Goal: Task Accomplishment & Management: Manage account settings

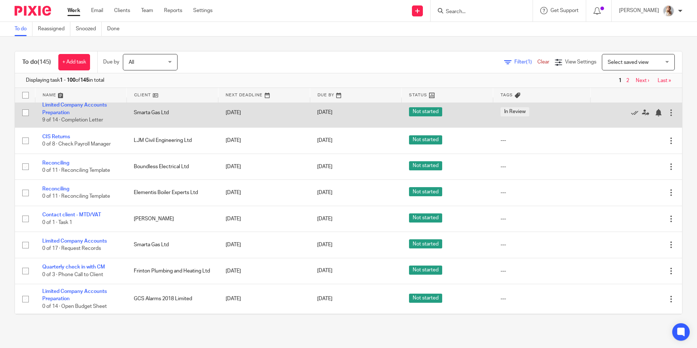
scroll to position [109, 0]
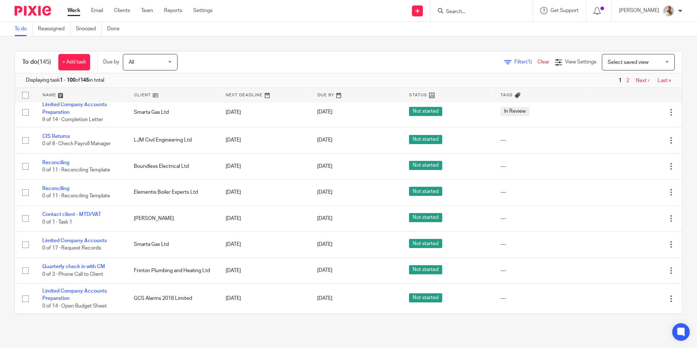
click at [470, 12] on input "Search" at bounding box center [478, 12] width 66 height 7
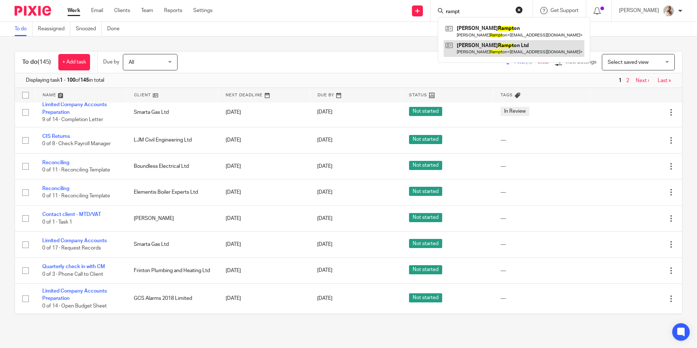
type input "rampt"
click at [481, 50] on link at bounding box center [514, 48] width 141 height 17
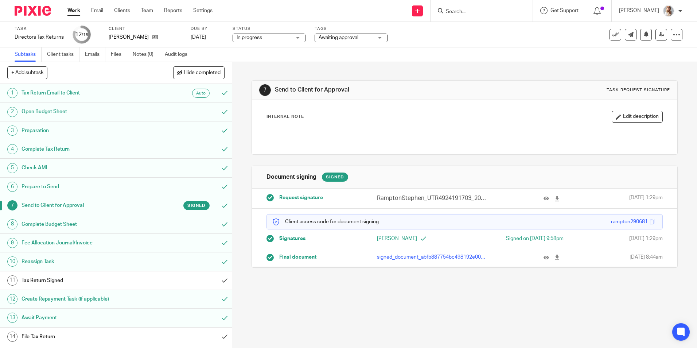
drag, startPoint x: 339, startPoint y: 37, endPoint x: 337, endPoint y: 45, distance: 8.5
click at [339, 37] on span "Awaiting approval" at bounding box center [339, 37] width 40 height 5
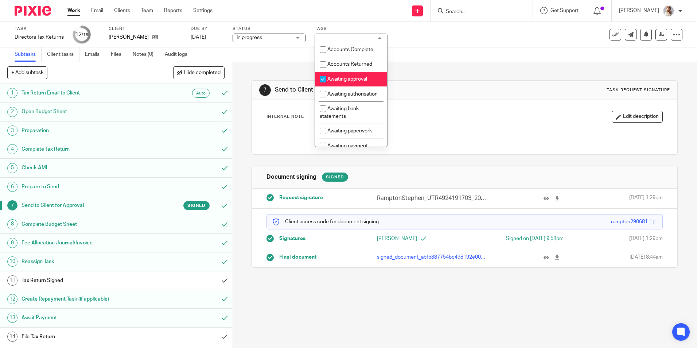
click at [330, 78] on input "checkbox" at bounding box center [323, 79] width 14 height 14
checkbox input "false"
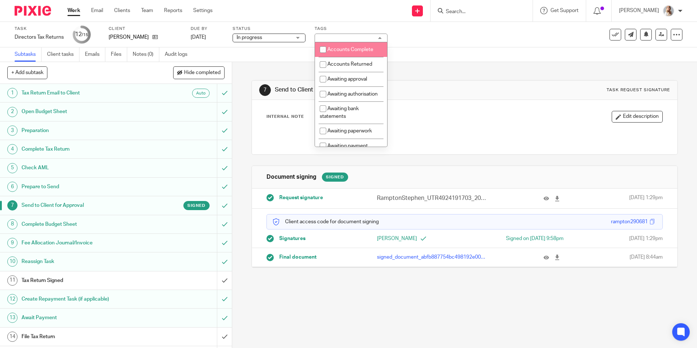
drag, startPoint x: 251, startPoint y: 79, endPoint x: 263, endPoint y: 70, distance: 14.9
click at [252, 79] on div "7 Send to Client for Approval Task request signature Internal Note Edit descrip…" at bounding box center [465, 168] width 426 height 213
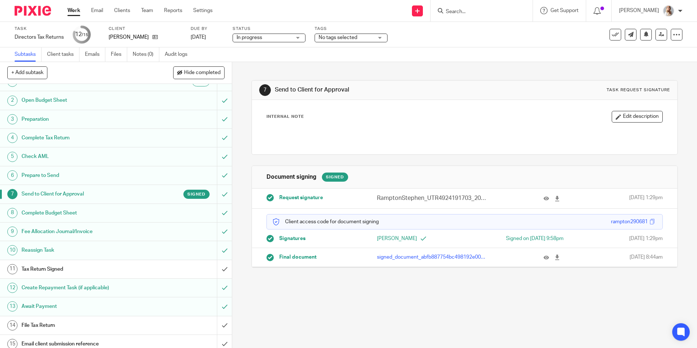
scroll to position [17, 0]
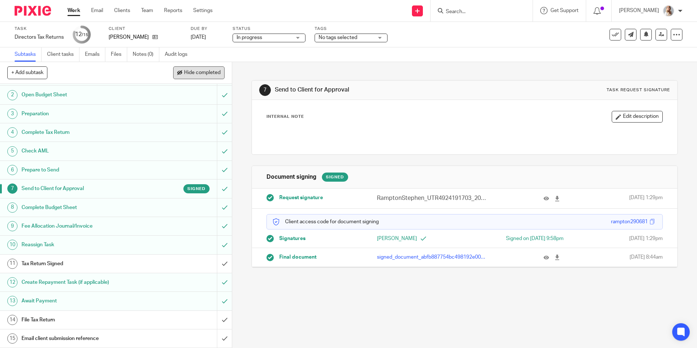
click at [184, 74] on span "Hide completed" at bounding box center [202, 73] width 36 height 6
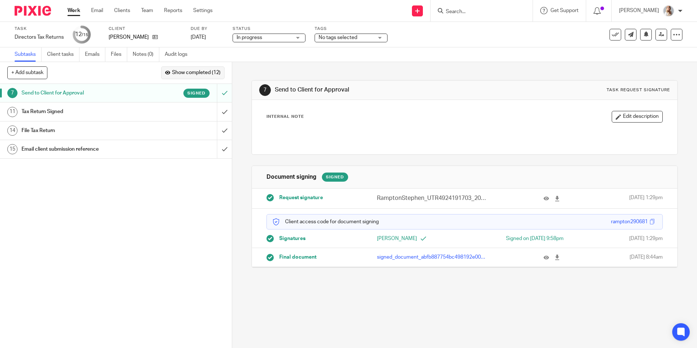
scroll to position [0, 0]
click at [215, 113] on input "submit" at bounding box center [116, 111] width 232 height 18
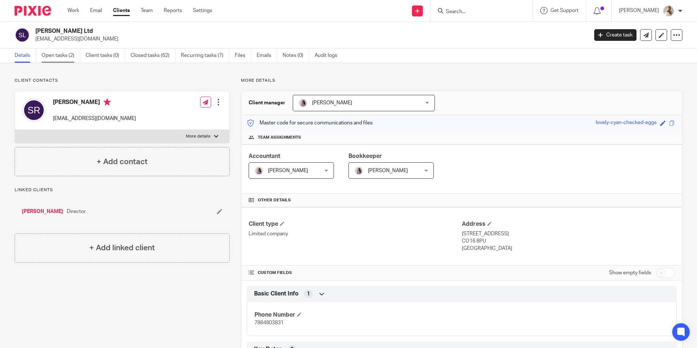
click at [53, 49] on link "Open tasks (2)" at bounding box center [61, 55] width 39 height 14
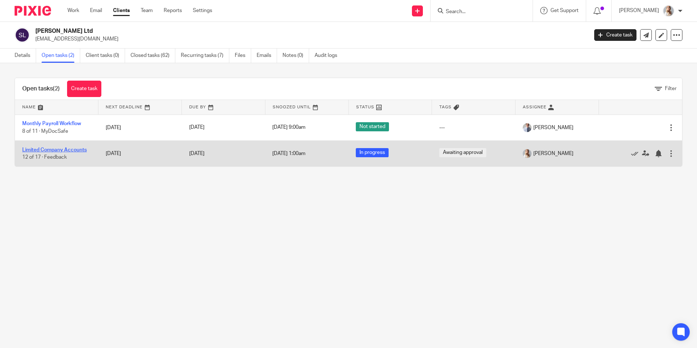
click at [27, 149] on link "Limited Company Accounts" at bounding box center [54, 149] width 65 height 5
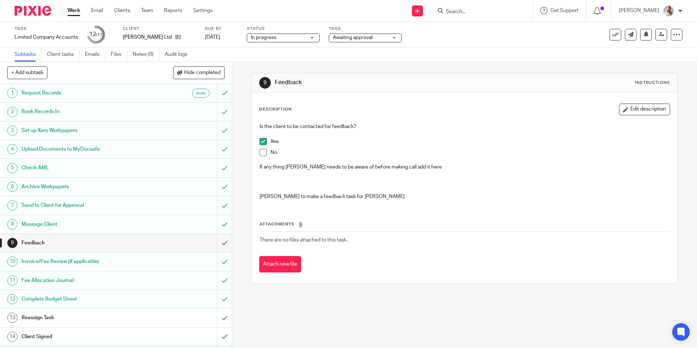
click at [341, 40] on span "Awaiting approval" at bounding box center [360, 38] width 55 height 8
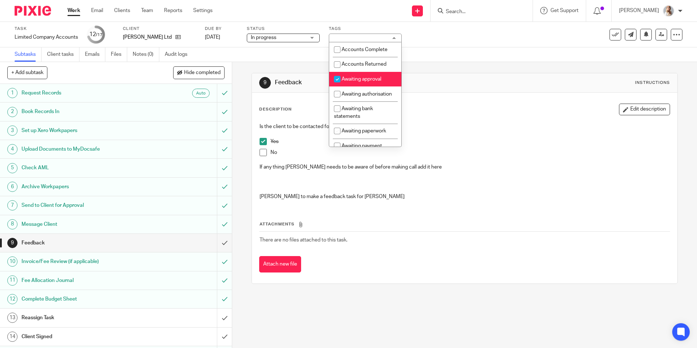
click at [336, 75] on input "checkbox" at bounding box center [337, 79] width 14 height 14
checkbox input "false"
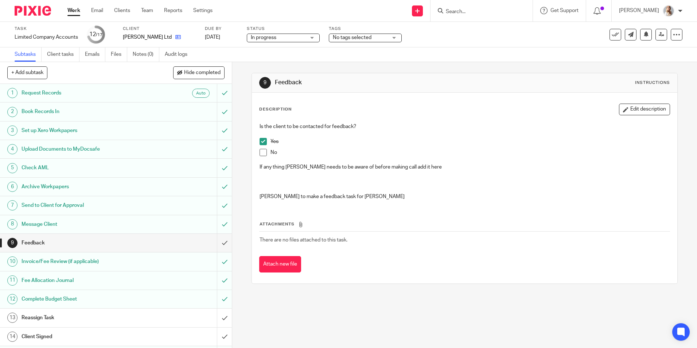
drag, startPoint x: 185, startPoint y: 38, endPoint x: 180, endPoint y: 38, distance: 4.7
click at [215, 73] on span "Hide completed" at bounding box center [202, 73] width 36 height 6
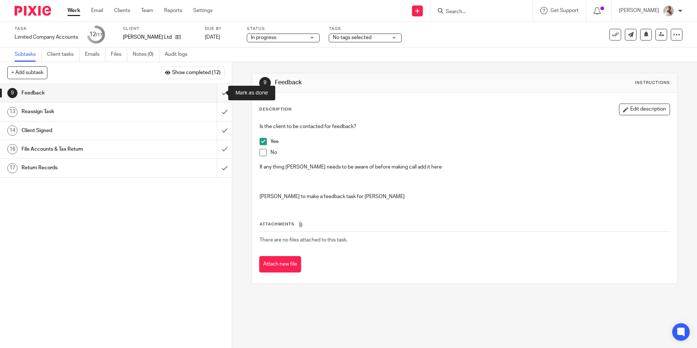
click at [221, 91] on input "submit" at bounding box center [116, 93] width 232 height 18
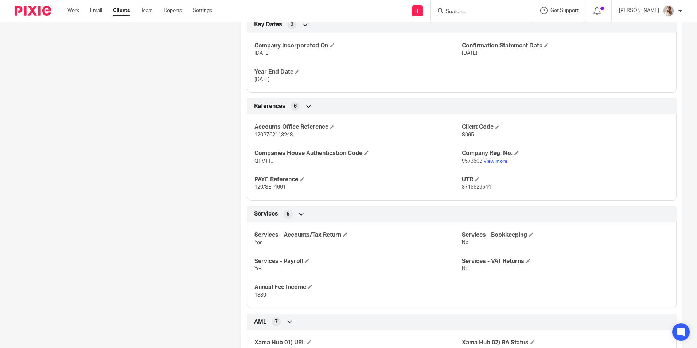
scroll to position [328, 0]
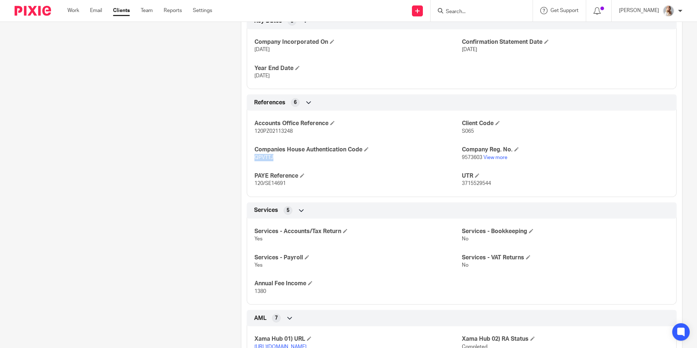
drag, startPoint x: 273, startPoint y: 161, endPoint x: 251, endPoint y: 162, distance: 21.9
click at [251, 162] on div "Accounts Office Reference 120PZ02113248 Client Code S065 Companies House Authen…" at bounding box center [462, 151] width 430 height 92
copy span "QPVTTJ"
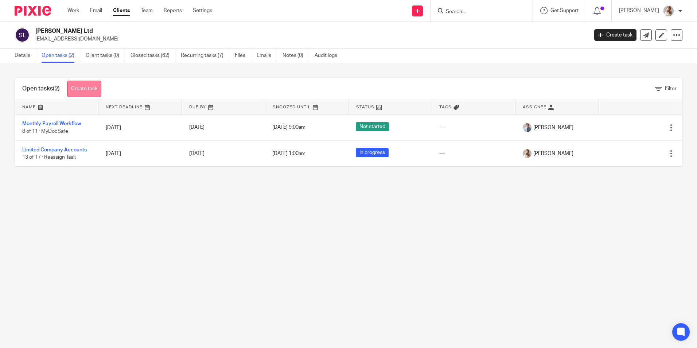
click at [84, 86] on link "Create task" at bounding box center [84, 89] width 34 height 16
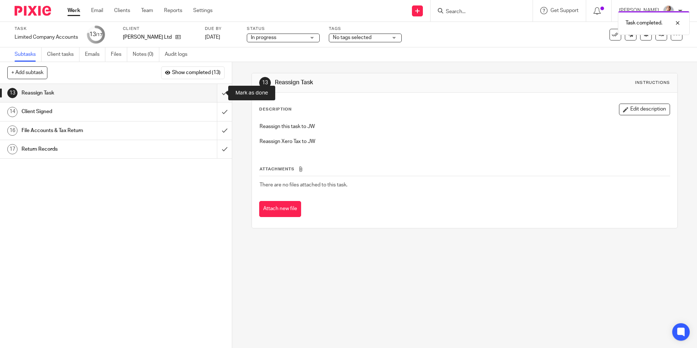
click at [216, 94] on input "submit" at bounding box center [116, 93] width 232 height 18
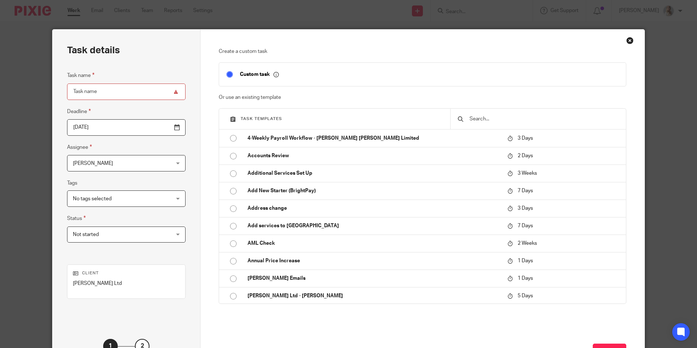
click at [475, 120] on input "text" at bounding box center [544, 119] width 150 height 8
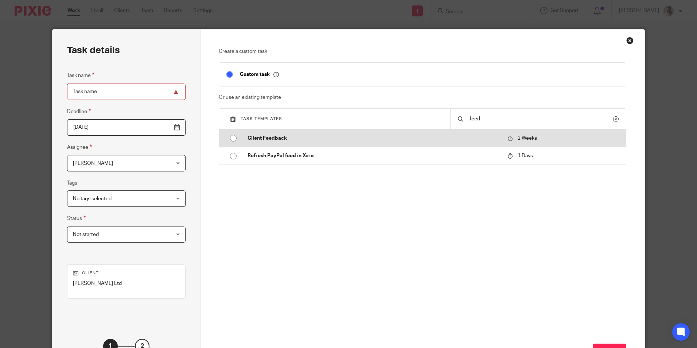
type input "feed"
click at [262, 140] on p "Client Feedback" at bounding box center [374, 138] width 253 height 7
type input "2025-08-29"
type input "Client Feedback"
checkbox input "false"
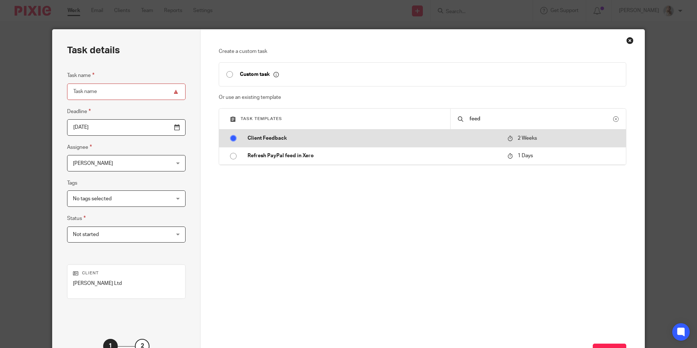
radio input "true"
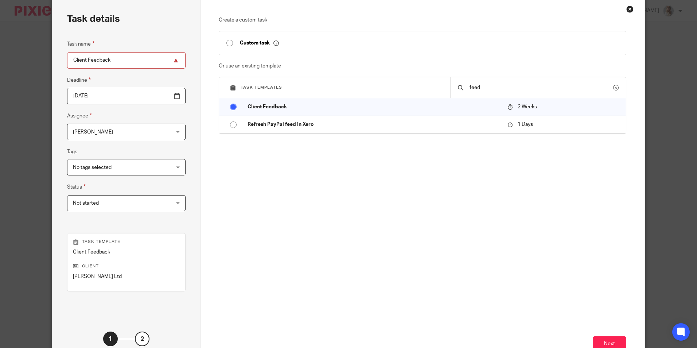
scroll to position [73, 0]
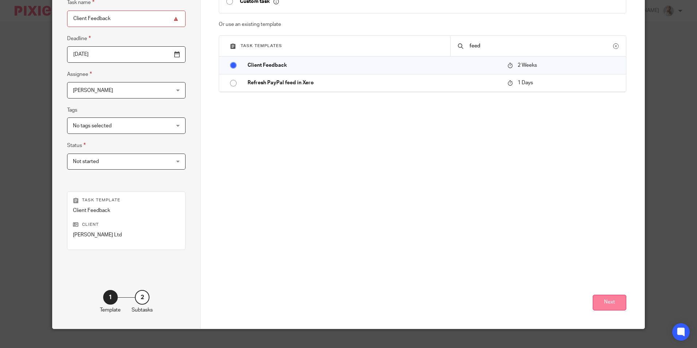
click at [606, 307] on button "Next" at bounding box center [610, 303] width 34 height 16
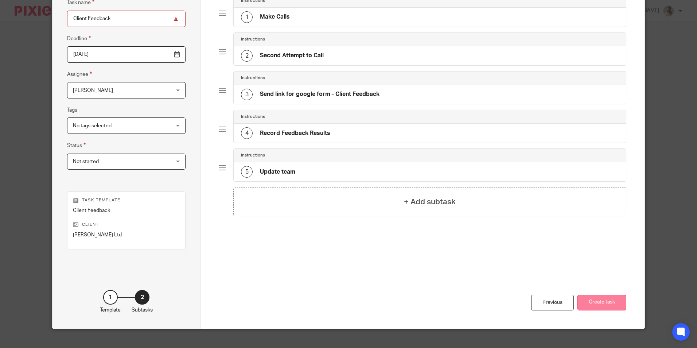
click at [607, 303] on button "Create task" at bounding box center [602, 303] width 49 height 16
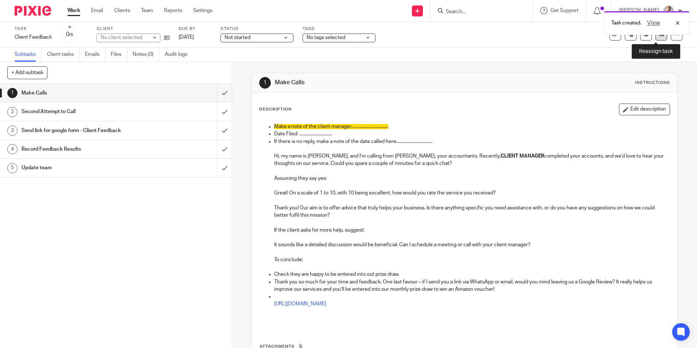
click at [659, 38] on link at bounding box center [662, 35] width 12 height 12
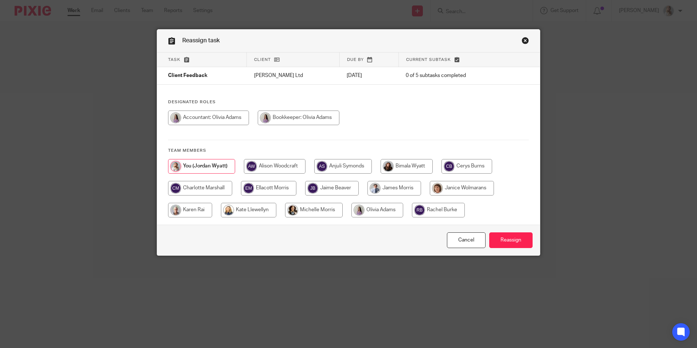
click at [214, 194] on input "radio" at bounding box center [200, 188] width 64 height 15
radio input "true"
click at [515, 241] on input "Reassign" at bounding box center [510, 240] width 43 height 16
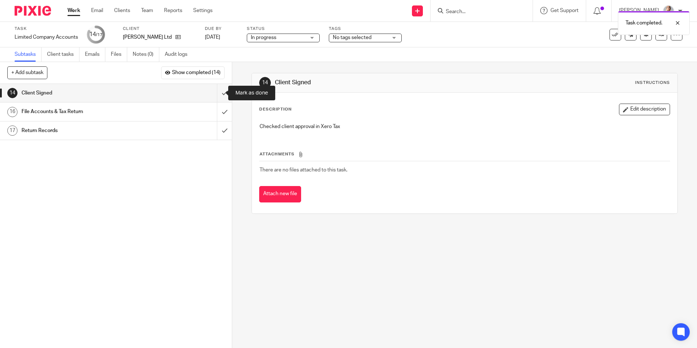
drag, startPoint x: 218, startPoint y: 94, endPoint x: 206, endPoint y: 79, distance: 18.7
click at [217, 94] on input "submit" at bounding box center [116, 93] width 232 height 18
click at [216, 94] on input "submit" at bounding box center [116, 93] width 232 height 18
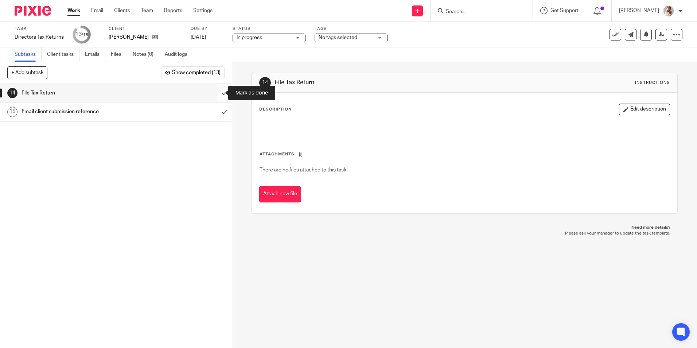
click at [215, 91] on input "submit" at bounding box center [116, 93] width 232 height 18
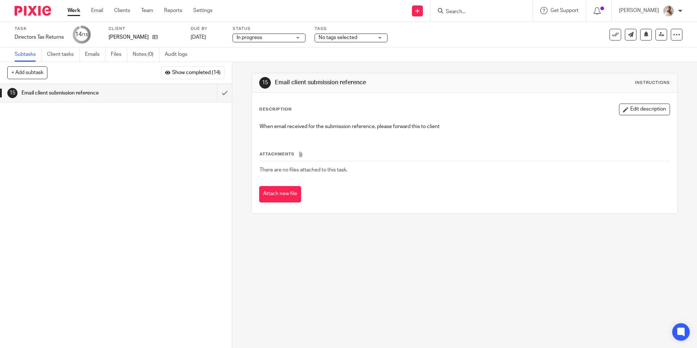
click at [473, 7] on form at bounding box center [484, 10] width 78 height 9
click at [467, 10] on input "Search" at bounding box center [478, 12] width 66 height 7
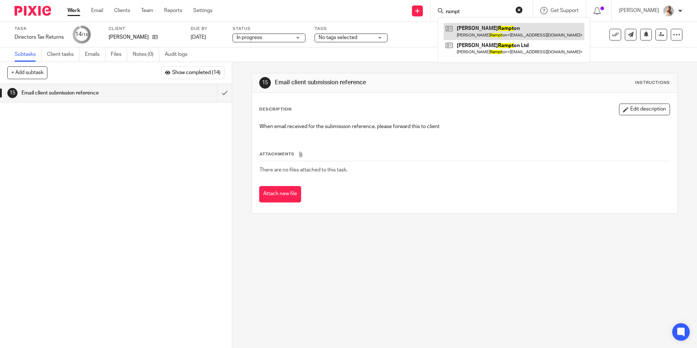
type input "rampt"
click at [508, 34] on link at bounding box center [514, 31] width 141 height 17
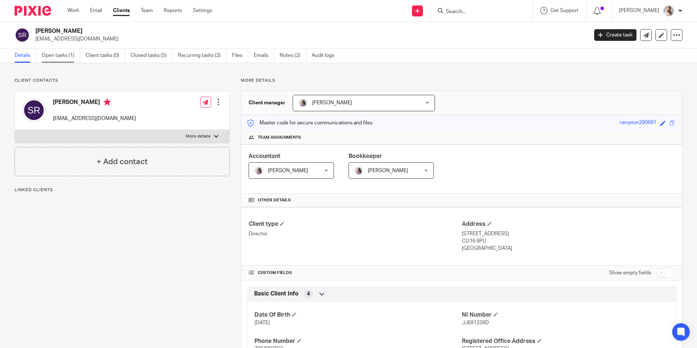
click at [61, 53] on link "Open tasks (1)" at bounding box center [61, 55] width 39 height 14
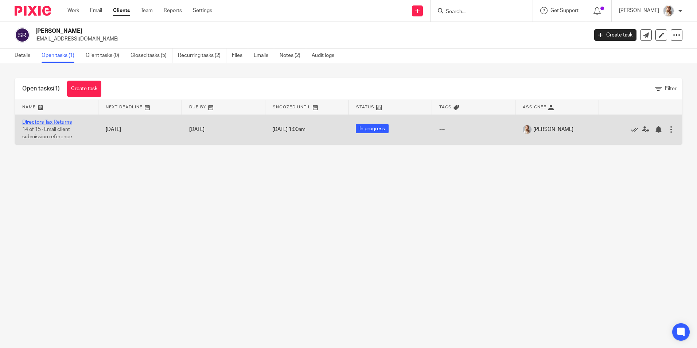
click at [55, 121] on td "Directors Tax Returns 14 of 15 · Email client submission reference" at bounding box center [57, 130] width 84 height 30
click at [55, 121] on link "Directors Tax Returns" at bounding box center [47, 122] width 50 height 5
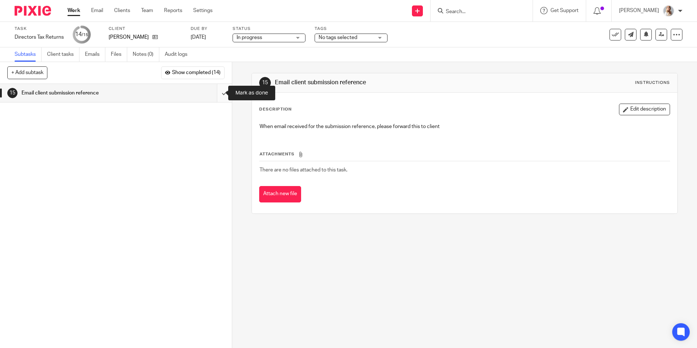
click at [218, 92] on input "submit" at bounding box center [116, 93] width 232 height 18
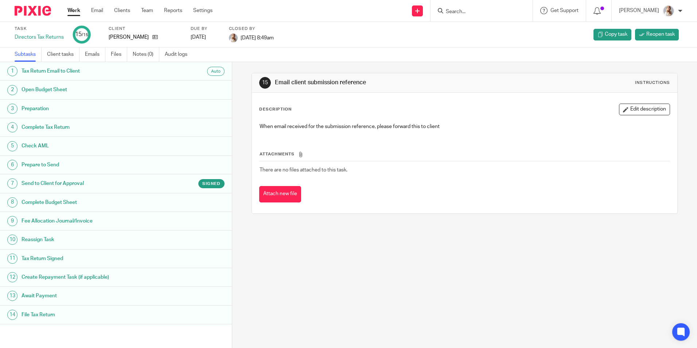
click at [74, 9] on link "Work" at bounding box center [73, 10] width 13 height 7
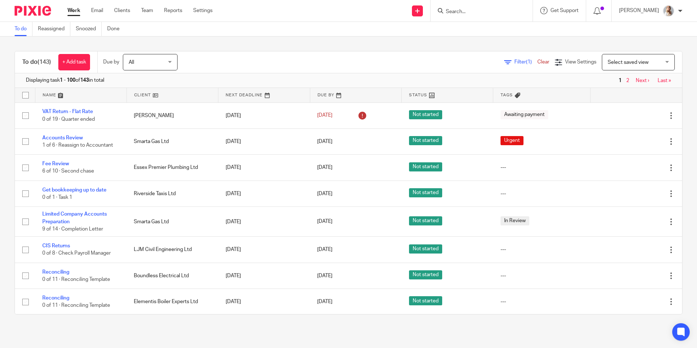
click at [471, 12] on input "Search" at bounding box center [478, 12] width 66 height 7
type input "r"
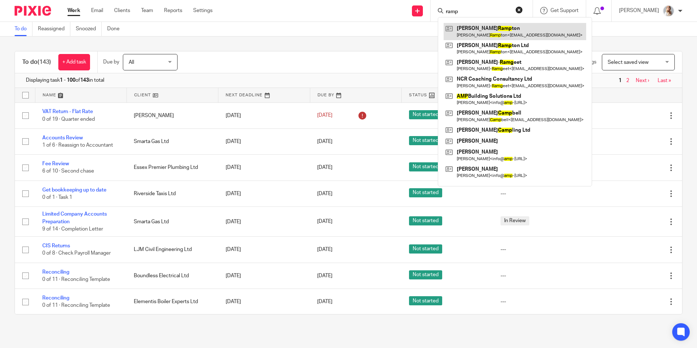
type input "ramp"
click at [486, 32] on link at bounding box center [515, 31] width 143 height 17
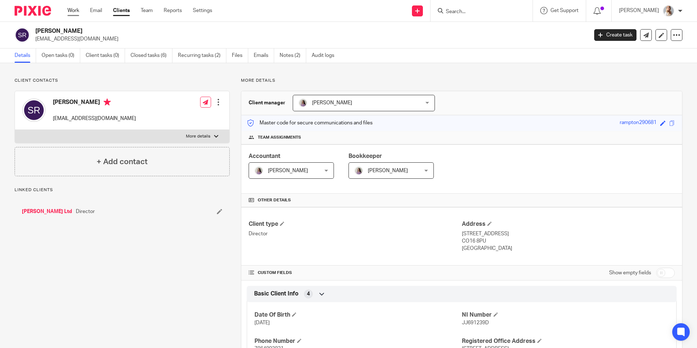
click at [72, 11] on link "Work" at bounding box center [73, 10] width 12 height 7
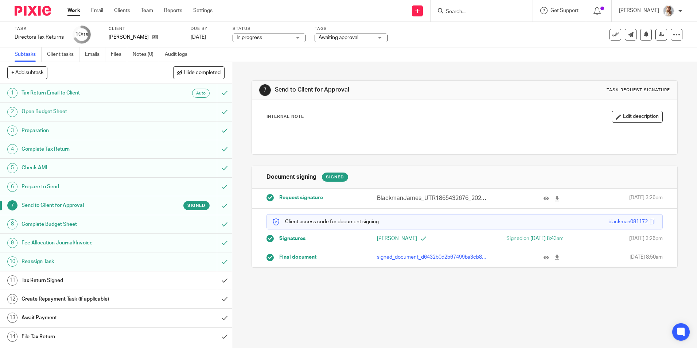
click at [360, 40] on span "Awaiting approval" at bounding box center [346, 38] width 55 height 8
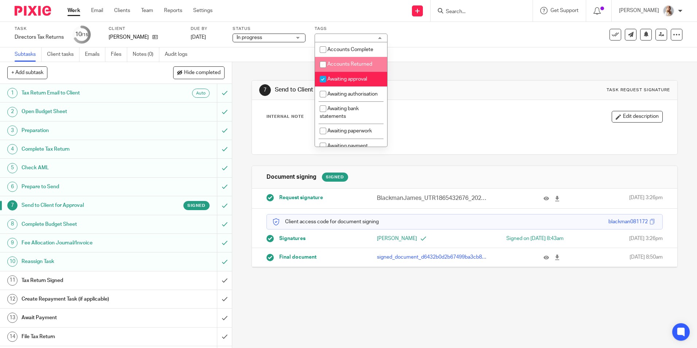
click at [345, 72] on li "Awaiting approval" at bounding box center [351, 79] width 72 height 15
checkbox input "false"
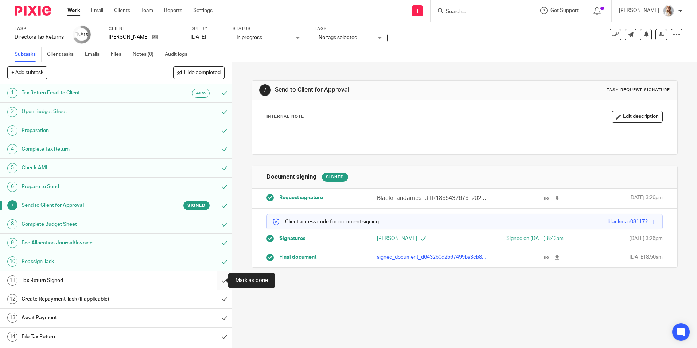
click at [212, 279] on input "submit" at bounding box center [116, 280] width 232 height 18
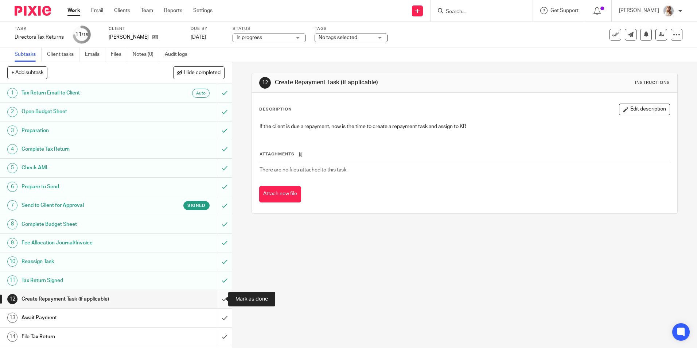
click at [222, 302] on input "submit" at bounding box center [116, 299] width 232 height 18
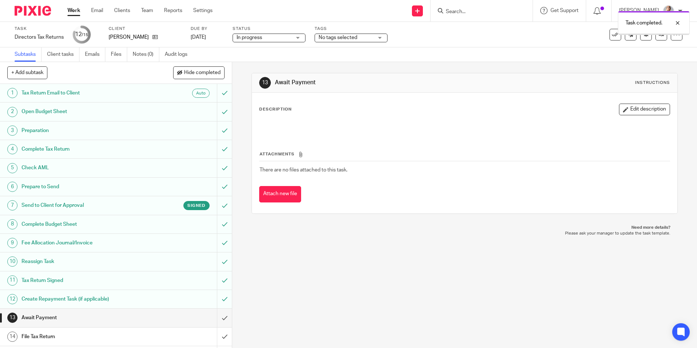
click at [175, 75] on button "Hide completed" at bounding box center [198, 72] width 51 height 12
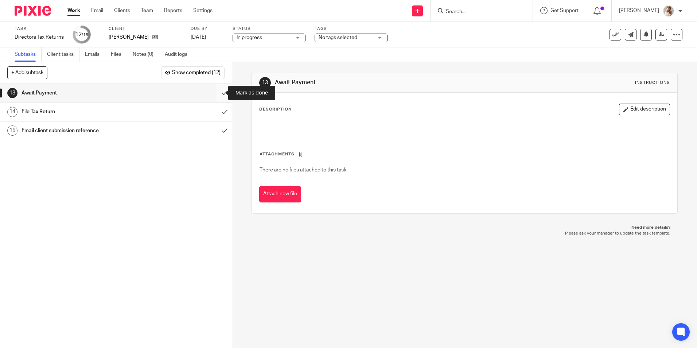
click at [215, 88] on input "submit" at bounding box center [116, 93] width 232 height 18
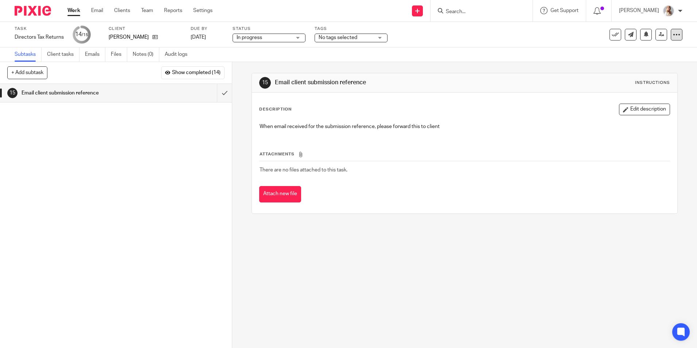
click at [673, 37] on icon at bounding box center [676, 34] width 7 height 7
click at [648, 65] on link "Advanced task editor" at bounding box center [649, 63] width 48 height 5
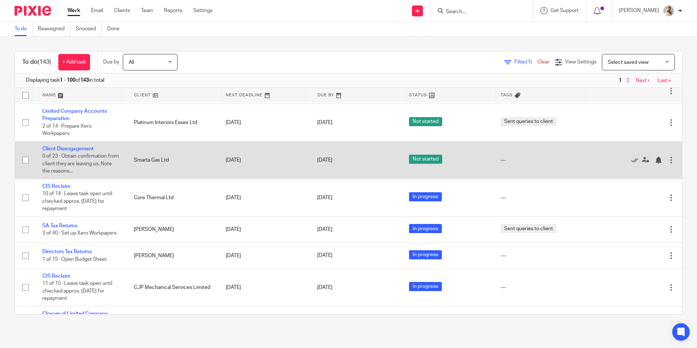
scroll to position [438, 0]
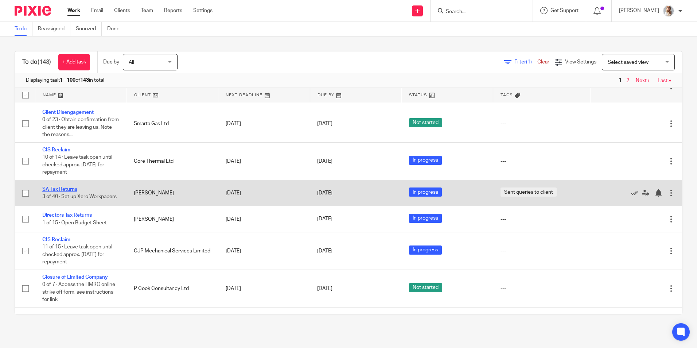
click at [59, 192] on link "SA Tax Returns" at bounding box center [59, 189] width 35 height 5
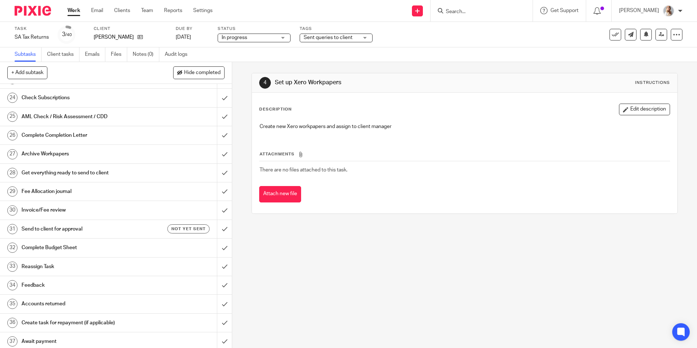
scroll to position [493, 0]
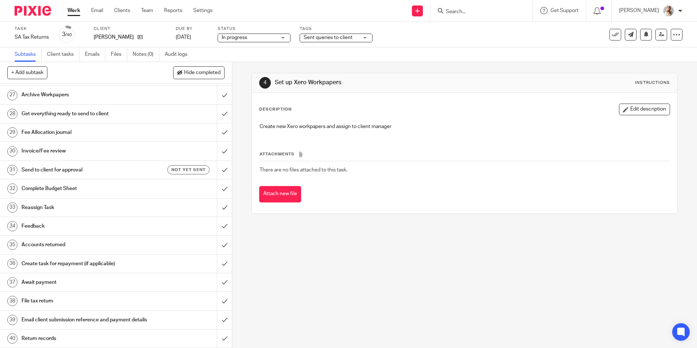
click at [69, 317] on h1 "Email client submission reference and payment details" at bounding box center [84, 319] width 125 height 11
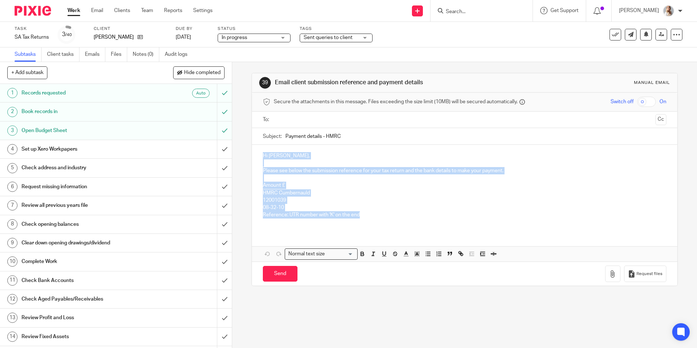
drag, startPoint x: 361, startPoint y: 213, endPoint x: 251, endPoint y: 155, distance: 124.6
click at [252, 155] on div "Hi Billy, Please see below the submission reference for your tax return and the…" at bounding box center [464, 188] width 425 height 87
copy div "Hi Billy, Please see below the submission reference for your tax return and the…"
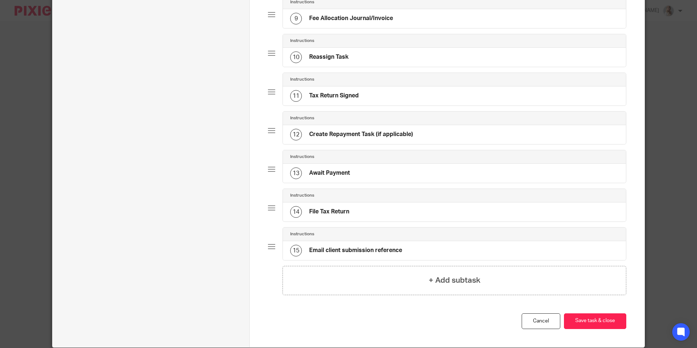
scroll to position [401, 0]
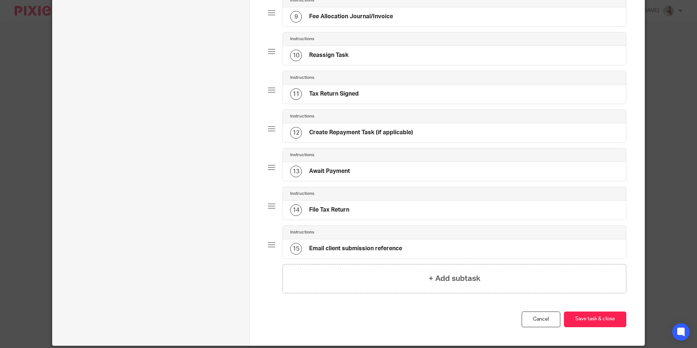
click at [305, 248] on div "15 Email client submission reference" at bounding box center [346, 249] width 112 height 12
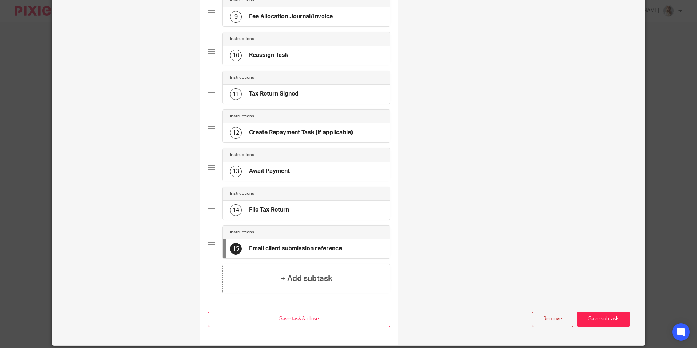
scroll to position [0, 0]
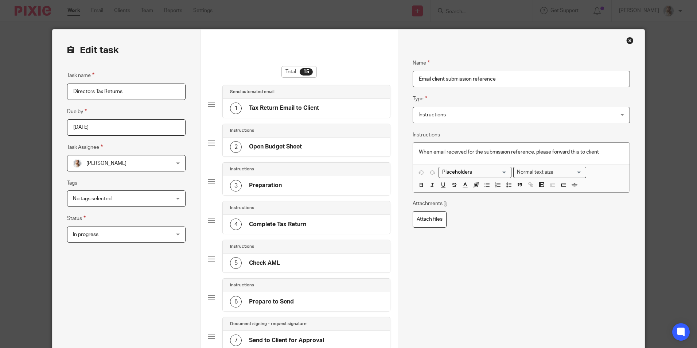
click at [551, 122] on div "Name Email client submission reference Type Instructions Instructions Instructi…" at bounding box center [521, 145] width 217 height 194
drag, startPoint x: 551, startPoint y: 122, endPoint x: 547, endPoint y: 114, distance: 9.0
click at [547, 114] on span "Instructions" at bounding box center [503, 114] width 169 height 15
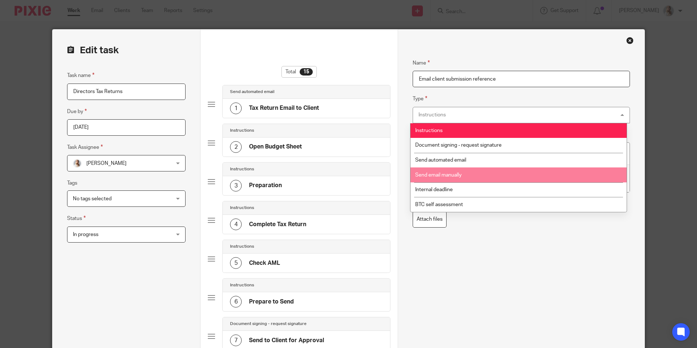
click at [439, 179] on li "Send email manually" at bounding box center [519, 174] width 216 height 15
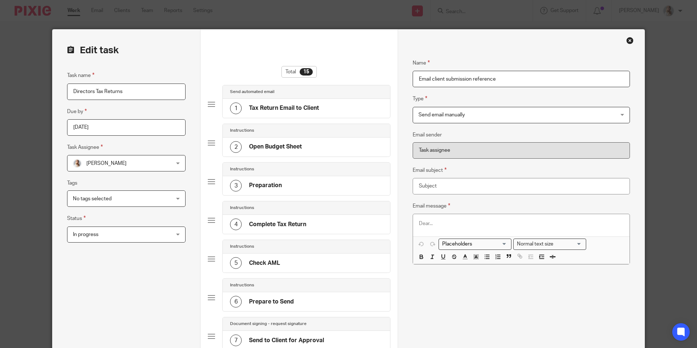
click at [477, 224] on p at bounding box center [521, 223] width 205 height 7
paste div
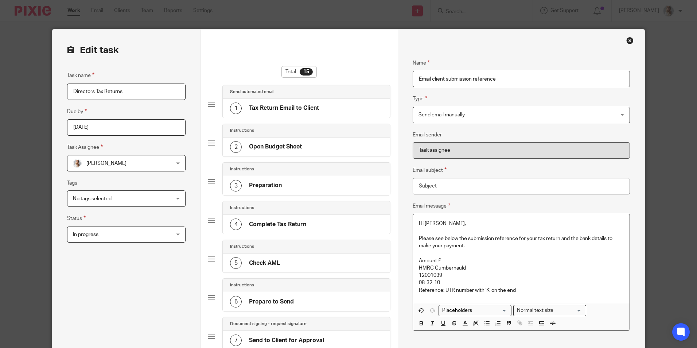
click at [445, 225] on p "Hi Billy," at bounding box center [521, 223] width 205 height 7
click at [424, 183] on input "Email subject" at bounding box center [521, 186] width 217 height 16
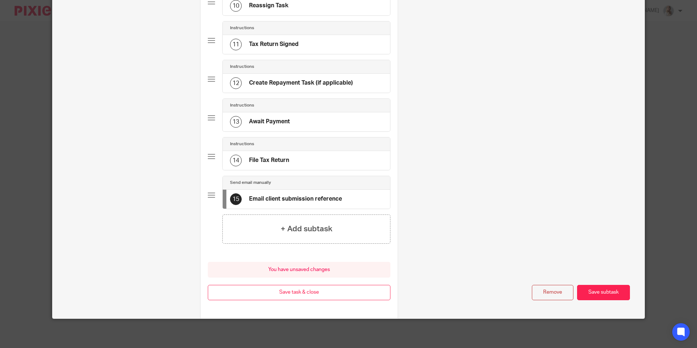
type input "HMRC - Payment details"
click at [600, 298] on button "Save subtask" at bounding box center [603, 293] width 53 height 16
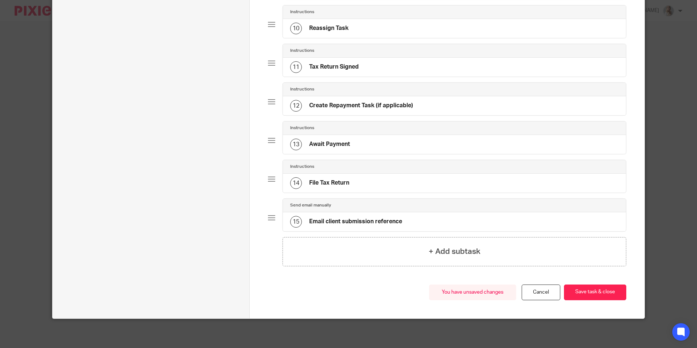
scroll to position [428, 0]
click at [600, 298] on button "Save task & close" at bounding box center [595, 292] width 62 height 16
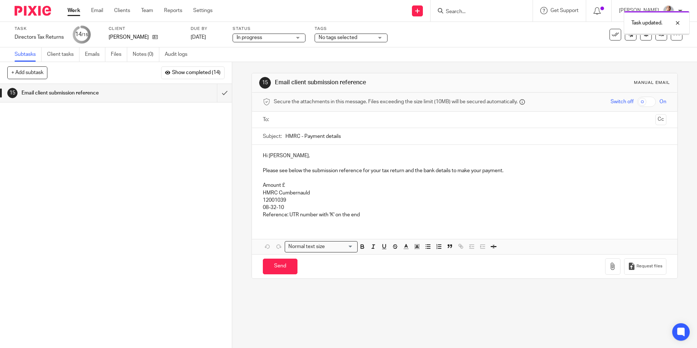
click at [287, 123] on input "text" at bounding box center [464, 120] width 376 height 8
click at [298, 156] on p "Hi [PERSON_NAME]," at bounding box center [464, 157] width 403 height 7
click at [260, 170] on div "Hi James, Please see below the submission reference for your tax return and the…" at bounding box center [464, 185] width 425 height 79
click at [260, 172] on div "Hi James, Please see below the submission reference for your tax return and the…" at bounding box center [464, 185] width 425 height 79
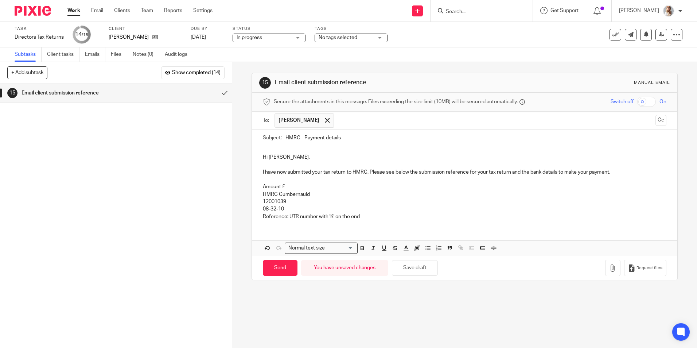
click at [301, 187] on p "Amount £" at bounding box center [464, 186] width 403 height 7
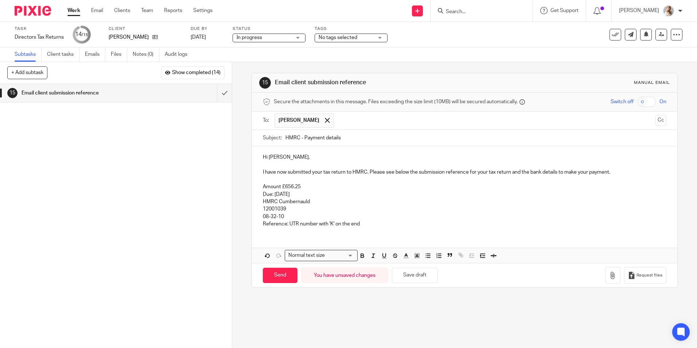
click at [382, 219] on p "08-32-10" at bounding box center [464, 216] width 403 height 7
click at [407, 224] on p "Reference: UTR number with 'K' on the end" at bounding box center [464, 223] width 403 height 7
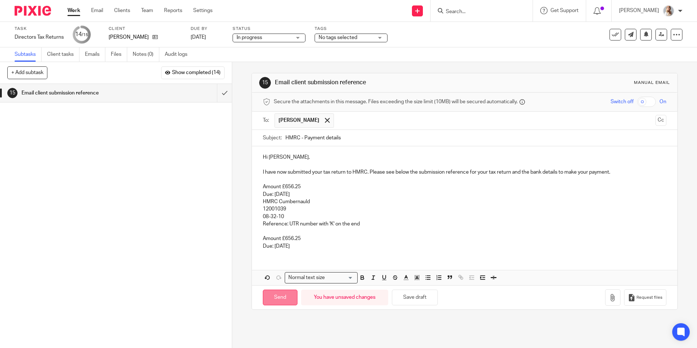
click at [265, 301] on input "Send" at bounding box center [280, 298] width 35 height 16
type input "Sent"
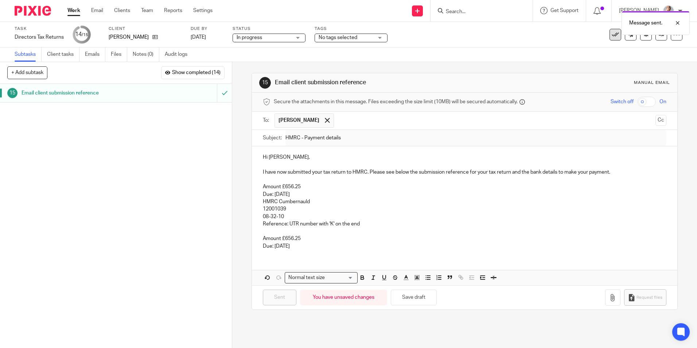
click at [612, 38] on icon at bounding box center [615, 34] width 7 height 7
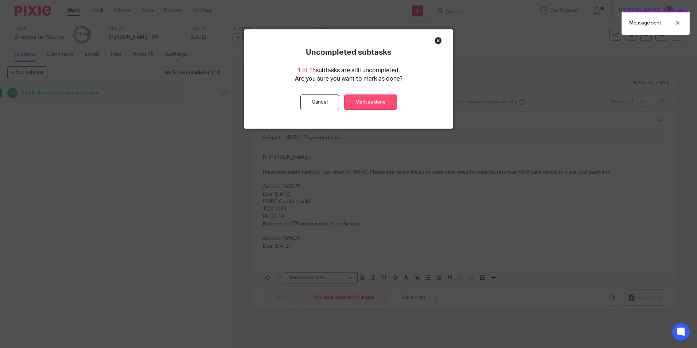
click at [377, 104] on link "Mark as done" at bounding box center [370, 102] width 53 height 16
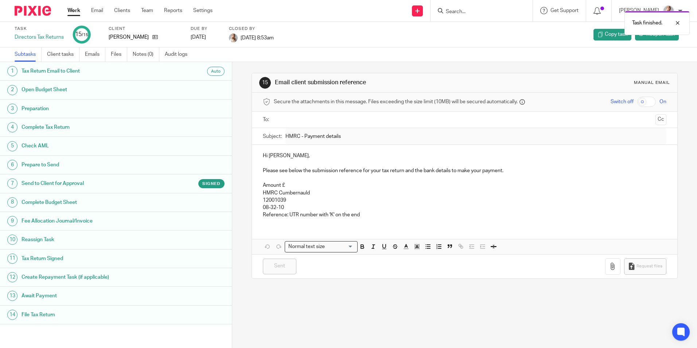
click at [73, 9] on link "Work" at bounding box center [73, 10] width 13 height 7
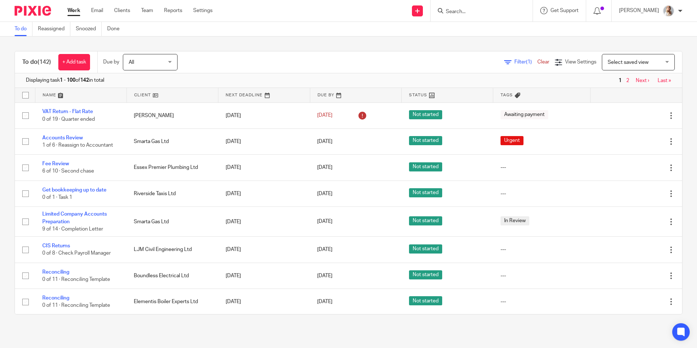
click at [454, 10] on div at bounding box center [480, 10] width 85 height 9
click at [461, 10] on input "Search" at bounding box center [478, 12] width 66 height 7
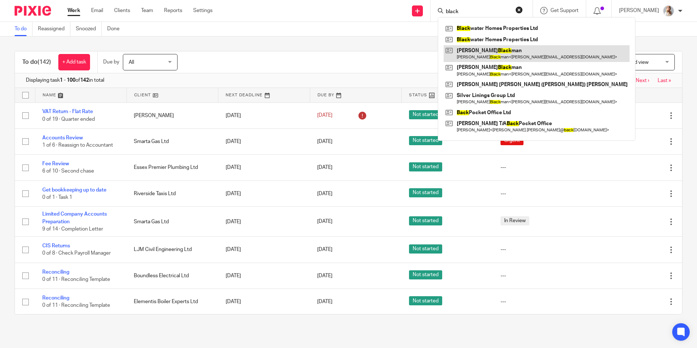
type input "black"
click at [473, 55] on link at bounding box center [537, 53] width 186 height 17
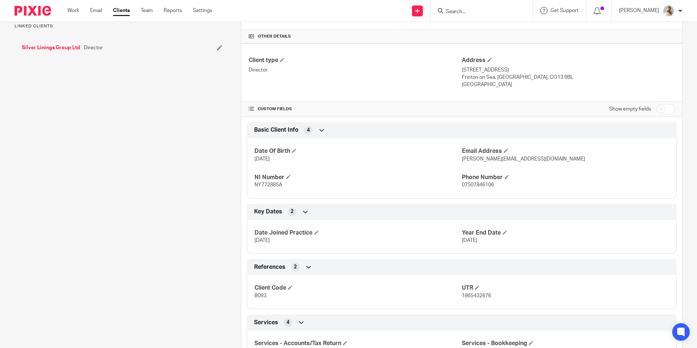
scroll to position [182, 0]
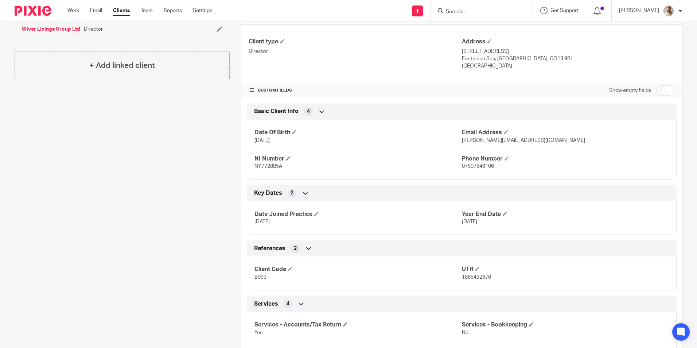
click at [478, 15] on form at bounding box center [484, 10] width 78 height 9
click at [473, 11] on input "Search" at bounding box center [478, 12] width 66 height 7
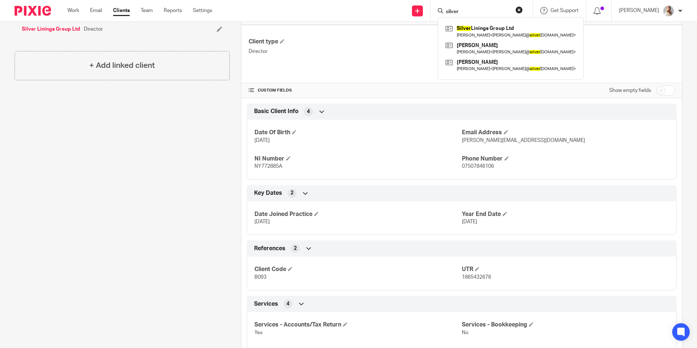
type input "silver"
click at [487, 25] on link at bounding box center [511, 31] width 134 height 17
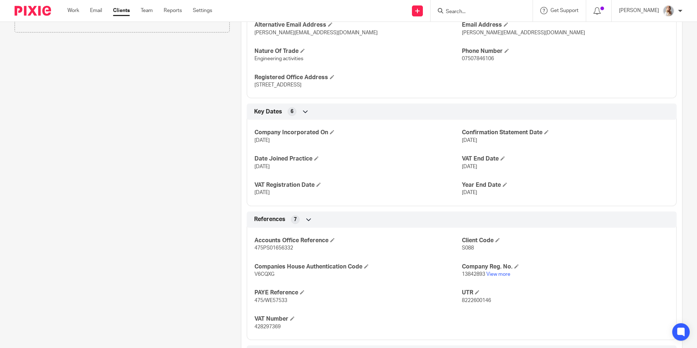
scroll to position [292, 0]
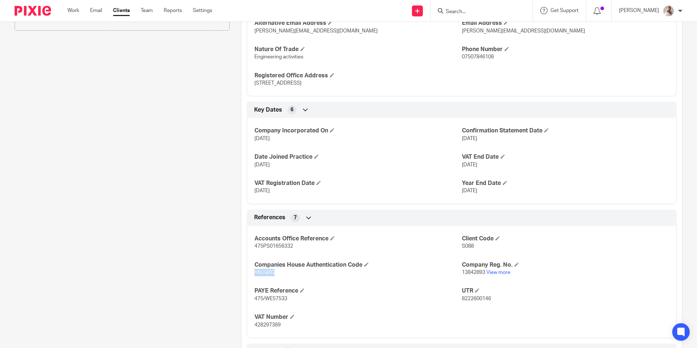
drag, startPoint x: 274, startPoint y: 278, endPoint x: 250, endPoint y: 277, distance: 24.1
click at [250, 277] on div "Accounts Office Reference 475PS01656332 Client Code S088 Companies House Authen…" at bounding box center [462, 279] width 430 height 118
copy span "V6CQXG"
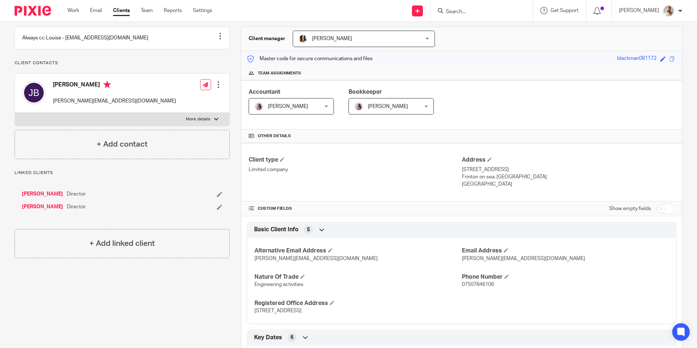
scroll to position [0, 0]
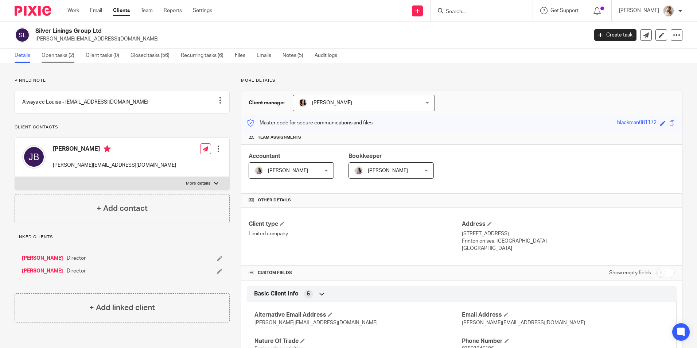
click at [67, 60] on link "Open tasks (2)" at bounding box center [61, 55] width 39 height 14
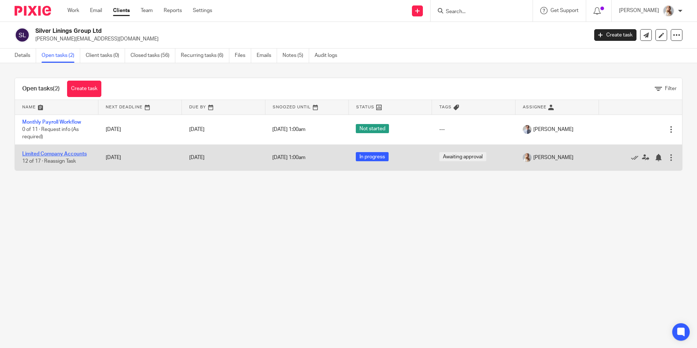
click at [50, 155] on link "Limited Company Accounts" at bounding box center [54, 153] width 65 height 5
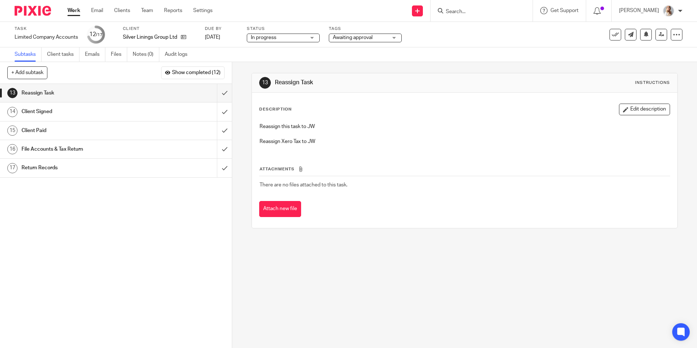
click at [337, 42] on div "Tags Awaiting approval Accounts Complete Accounts Returned Awaiting approval Aw…" at bounding box center [365, 35] width 73 height 18
click at [339, 38] on span "Awaiting approval" at bounding box center [353, 37] width 40 height 5
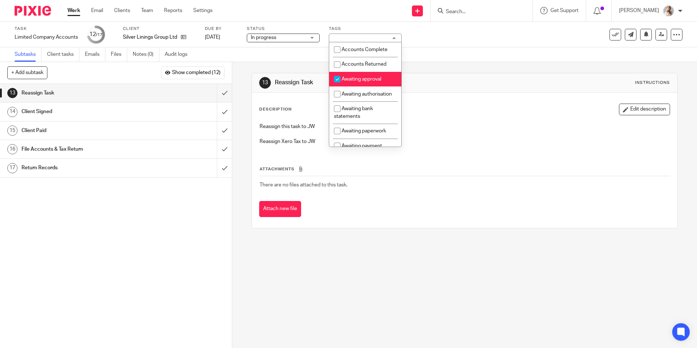
click at [338, 77] on input "checkbox" at bounding box center [337, 79] width 14 height 14
checkbox input "false"
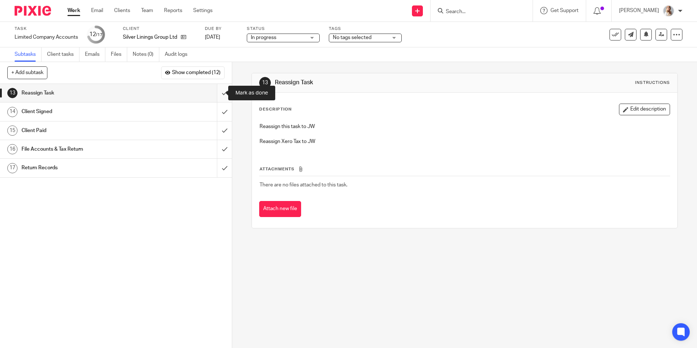
click at [213, 95] on input "submit" at bounding box center [116, 93] width 232 height 18
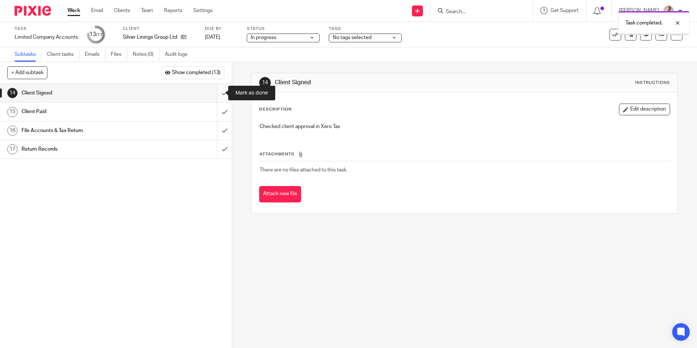
click at [217, 95] on input "submit" at bounding box center [116, 93] width 232 height 18
click at [213, 97] on input "submit" at bounding box center [116, 93] width 232 height 18
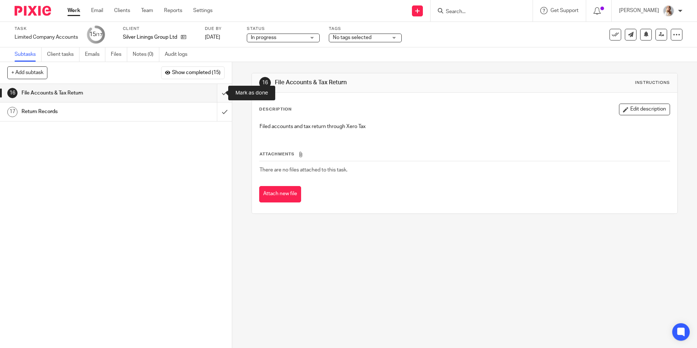
click at [218, 93] on input "submit" at bounding box center [116, 93] width 232 height 18
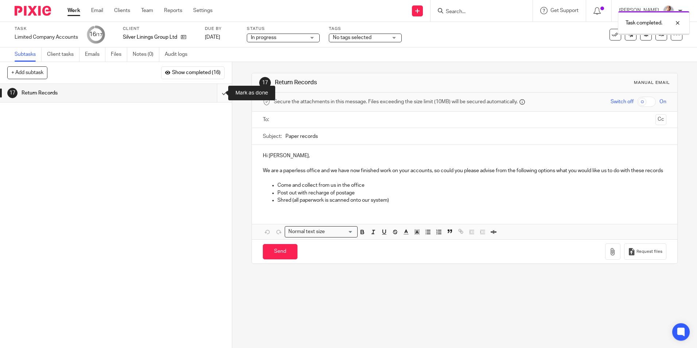
drag, startPoint x: 0, startPoint y: 0, endPoint x: 218, endPoint y: 92, distance: 236.4
click at [218, 92] on input "submit" at bounding box center [116, 93] width 232 height 18
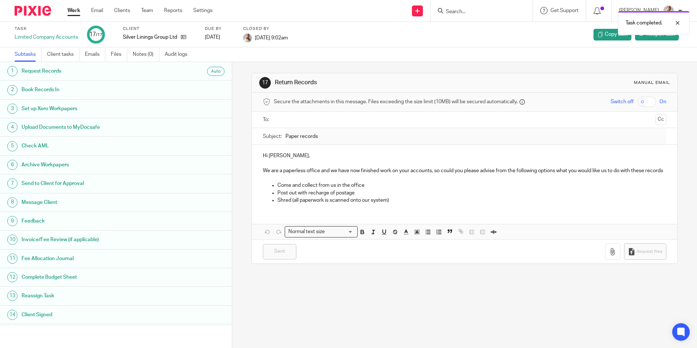
click at [77, 11] on link "Work" at bounding box center [73, 10] width 13 height 7
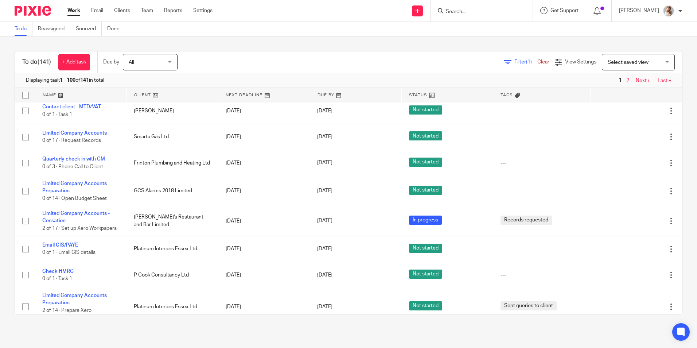
scroll to position [219, 0]
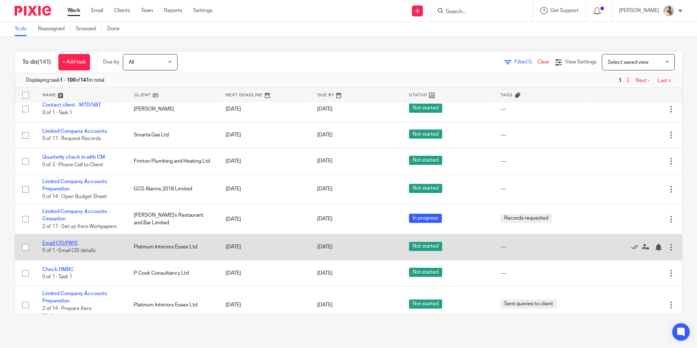
click at [69, 246] on link "Email CIS/PAYE" at bounding box center [60, 243] width 36 height 5
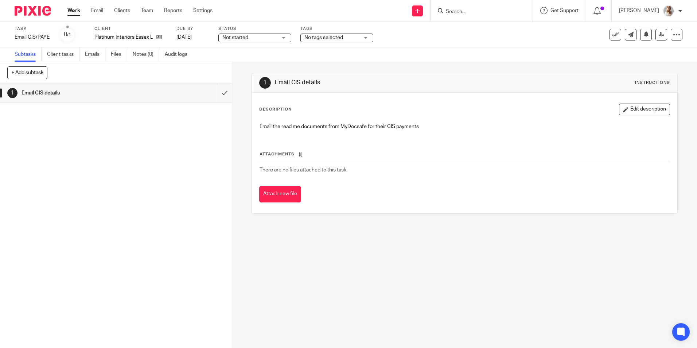
drag, startPoint x: 612, startPoint y: 38, endPoint x: 607, endPoint y: 36, distance: 5.1
click at [612, 38] on icon at bounding box center [615, 34] width 7 height 7
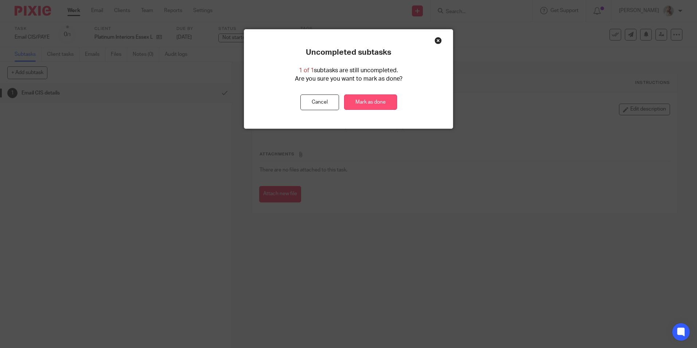
click at [361, 96] on link "Mark as done" at bounding box center [370, 102] width 53 height 16
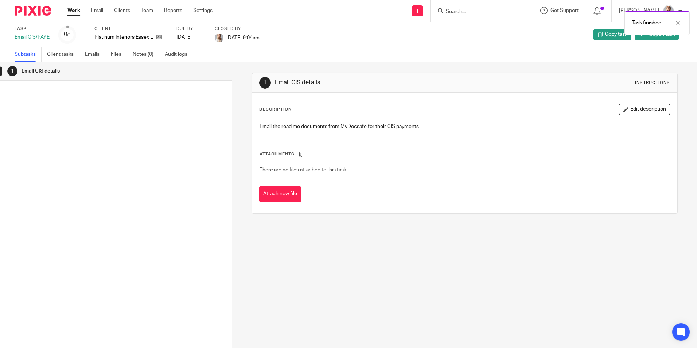
click at [76, 9] on link "Work" at bounding box center [73, 10] width 13 height 7
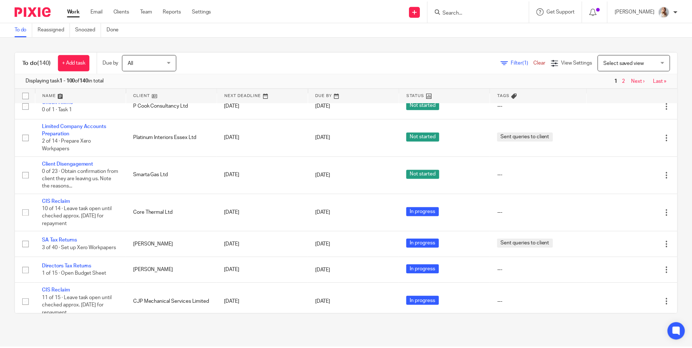
scroll to position [365, 0]
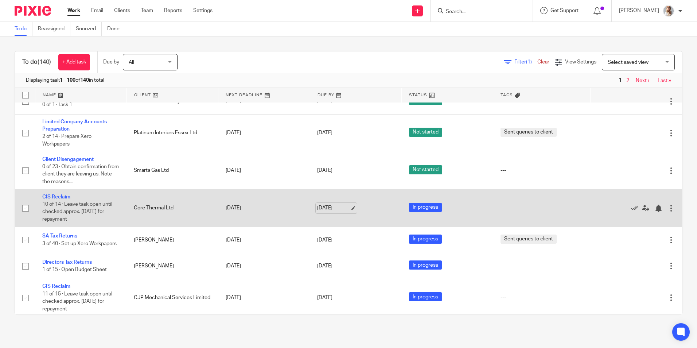
click at [318, 212] on link "[DATE]" at bounding box center [333, 208] width 33 height 8
click at [321, 212] on link "[DATE]" at bounding box center [333, 208] width 33 height 8
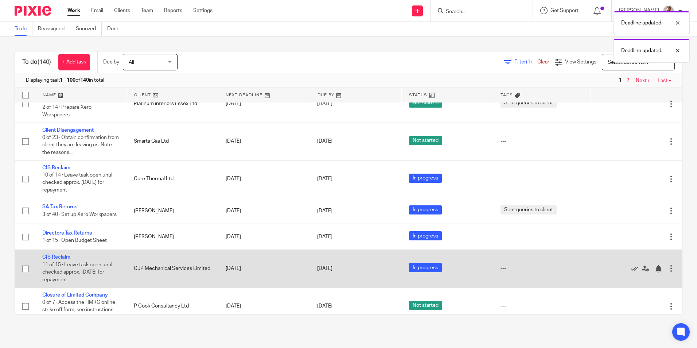
scroll to position [474, 0]
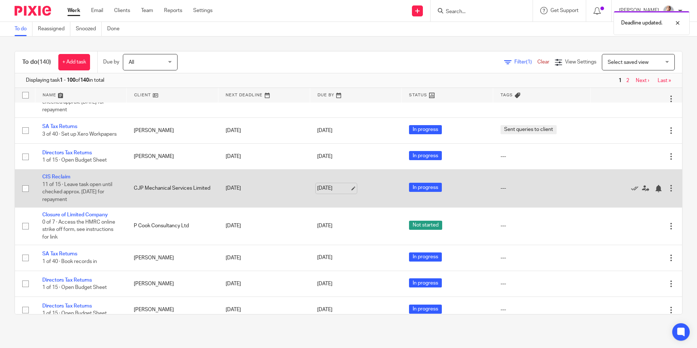
click at [322, 192] on link "[DATE]" at bounding box center [333, 189] width 33 height 8
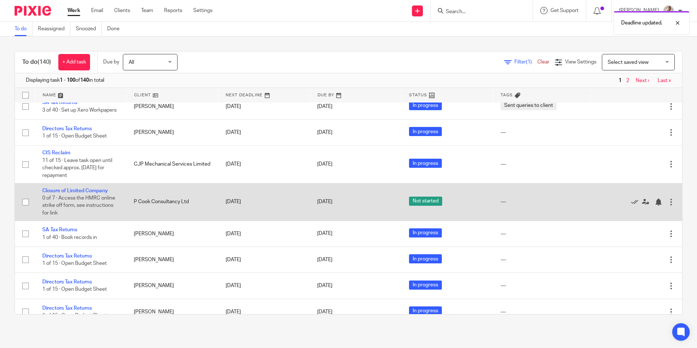
scroll to position [511, 0]
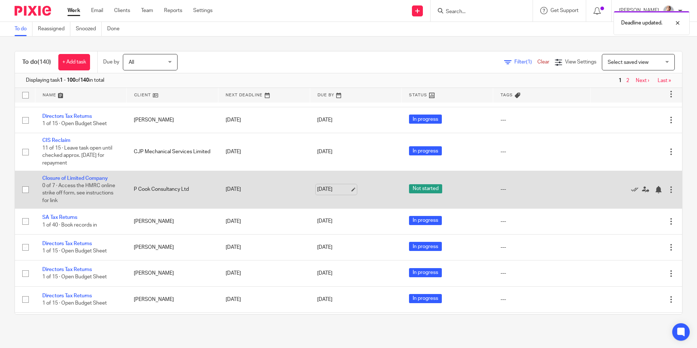
click at [317, 193] on link "[DATE]" at bounding box center [333, 190] width 33 height 8
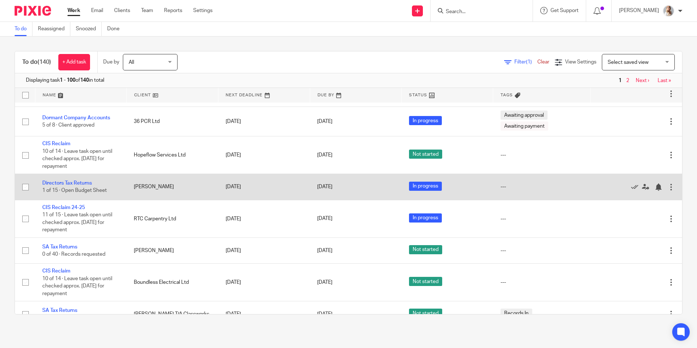
scroll to position [729, 0]
